Goal: Information Seeking & Learning: Learn about a topic

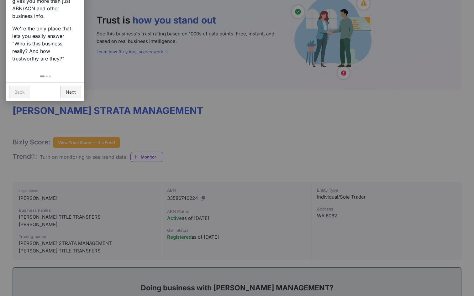
click at [159, 123] on div at bounding box center [237, 148] width 474 height 296
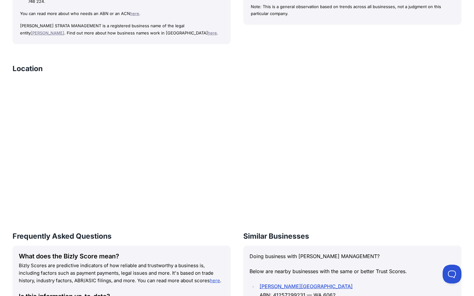
scroll to position [748, 0]
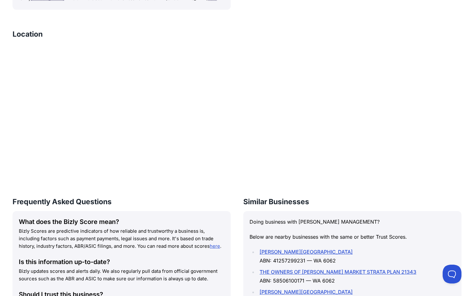
click at [361, 269] on link "THE OWNERS OF [PERSON_NAME] MARKET STRATA PLAN 21343" at bounding box center [338, 272] width 157 height 6
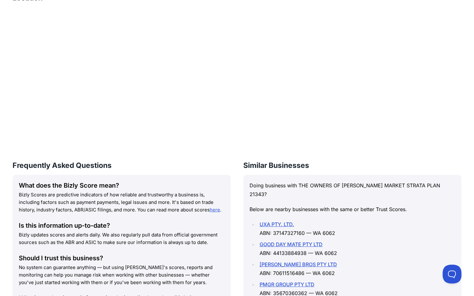
scroll to position [851, 0]
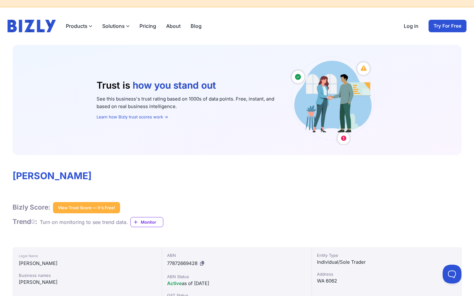
scroll to position [10, 0]
